Goal: Task Accomplishment & Management: Manage account settings

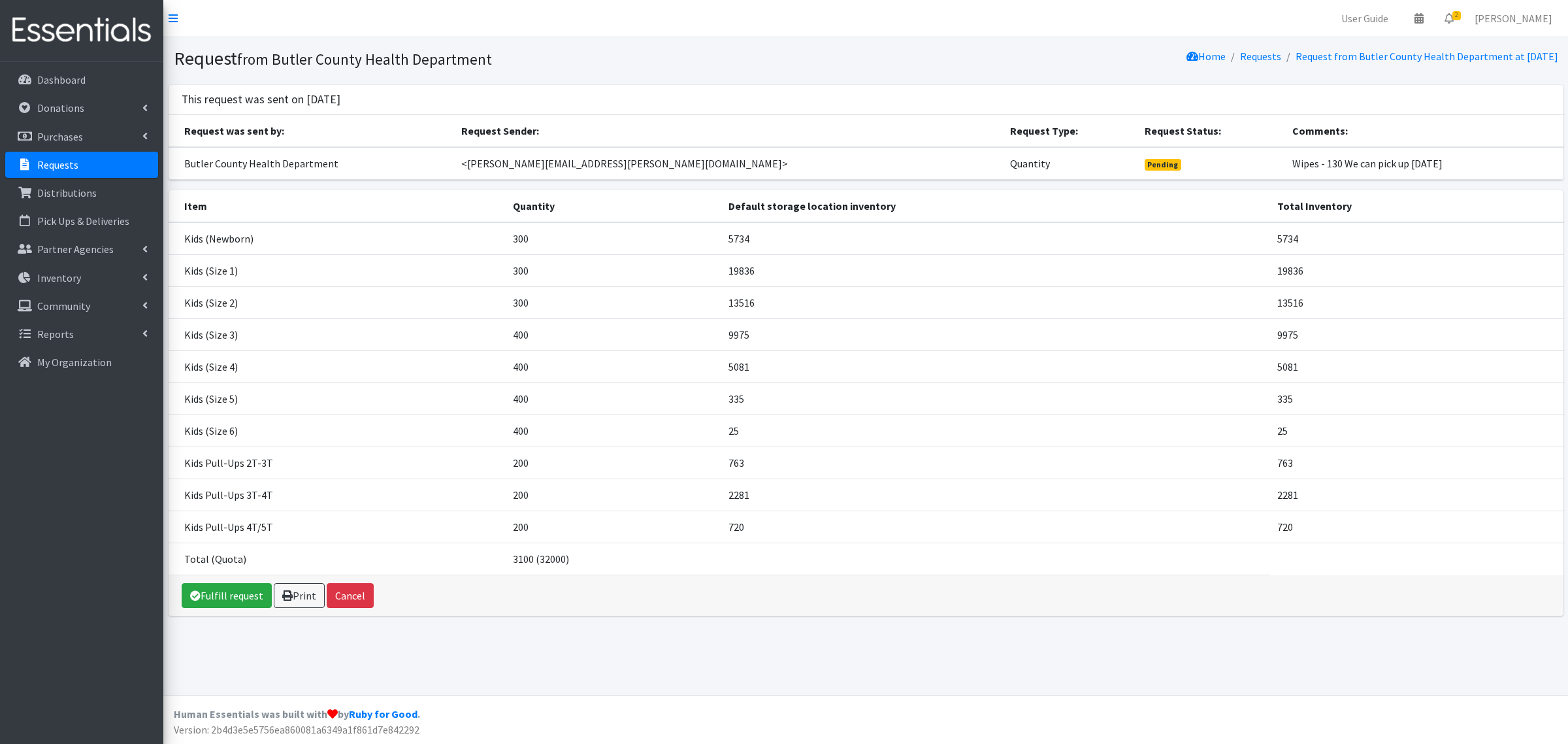
click at [36, 157] on link "Requests" at bounding box center [81, 165] width 153 height 26
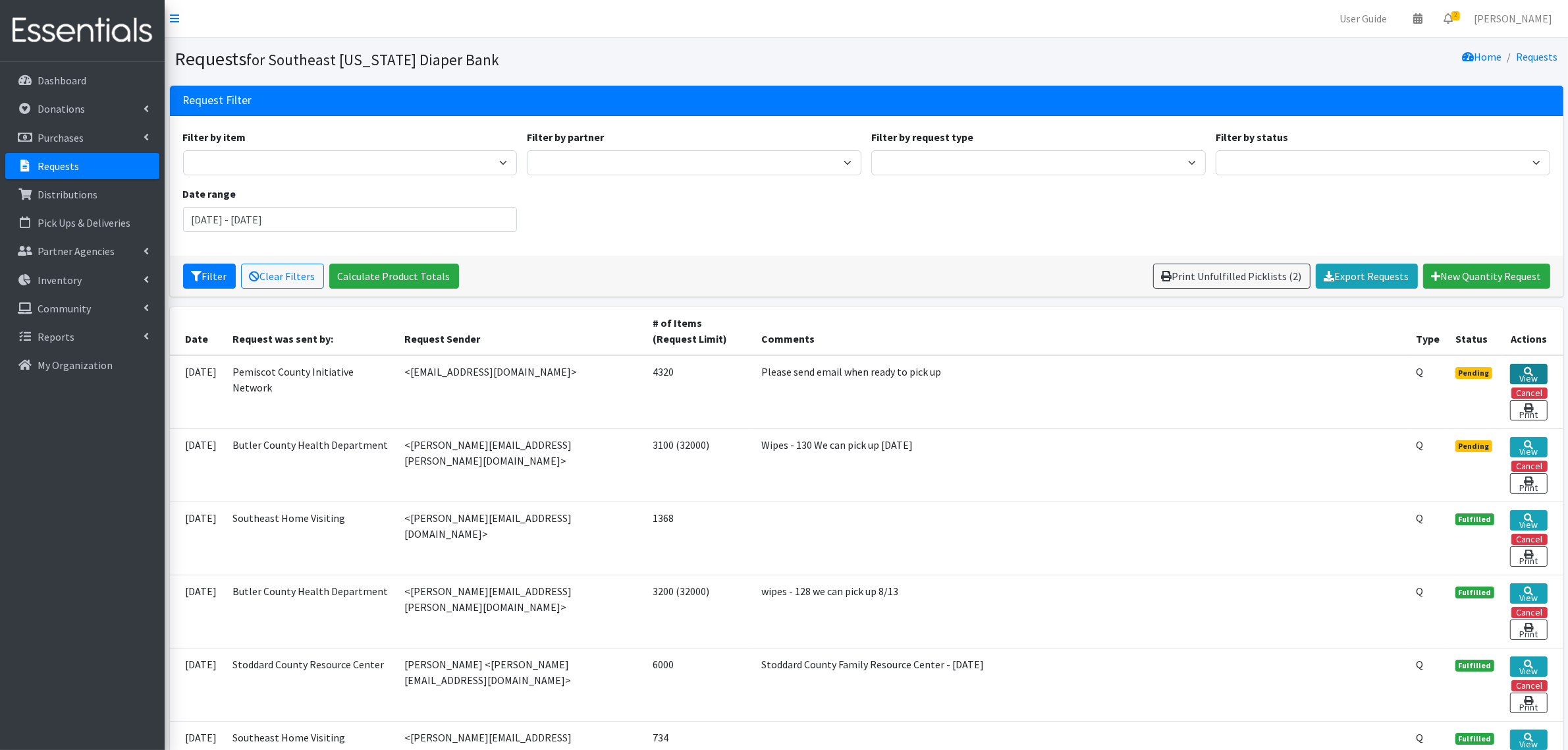
click at [1536, 373] on link "View" at bounding box center [1528, 374] width 37 height 21
